Goal: Transaction & Acquisition: Subscribe to service/newsletter

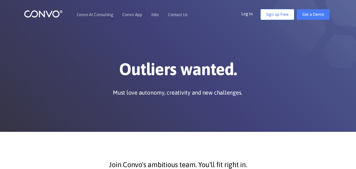
click at [272, 16] on link "Sign up Free" at bounding box center [276, 14] width 33 height 11
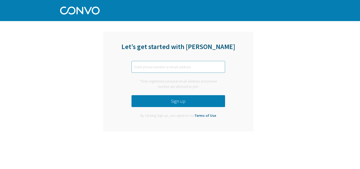
click at [138, 65] on input "text" at bounding box center [177, 67] width 93 height 12
type input "irfankkhan255@mail.com"
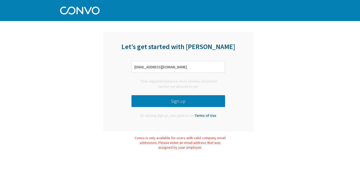
click at [175, 104] on button "Sign up" at bounding box center [177, 101] width 93 height 12
